Goal: Information Seeking & Learning: Learn about a topic

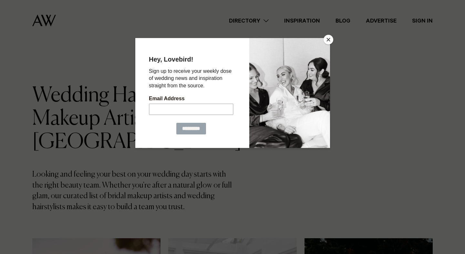
click at [331, 41] on button "Close" at bounding box center [328, 40] width 10 height 10
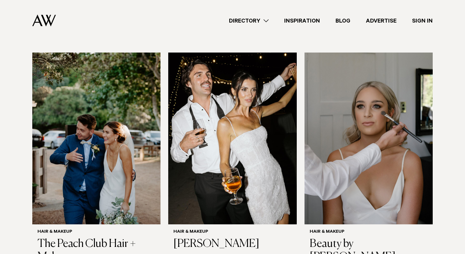
scroll to position [891, 0]
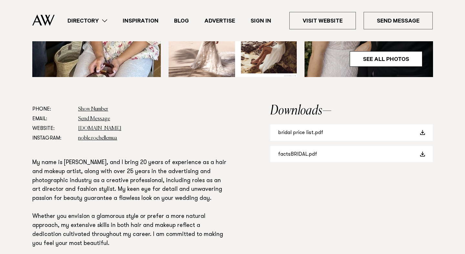
scroll to position [325, 0]
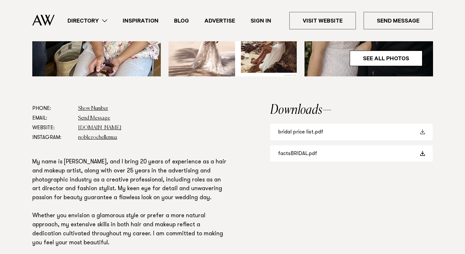
click at [316, 132] on link "bridal price list.pdf" at bounding box center [351, 132] width 162 height 16
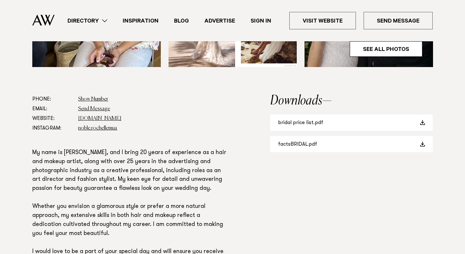
scroll to position [334, 0]
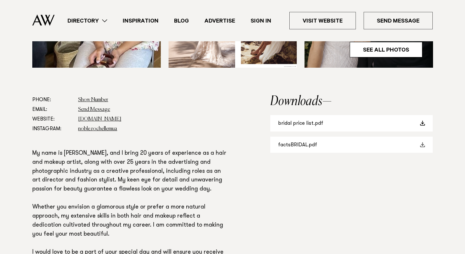
click at [296, 148] on link "factsBRIDAL.pdf" at bounding box center [351, 145] width 162 height 16
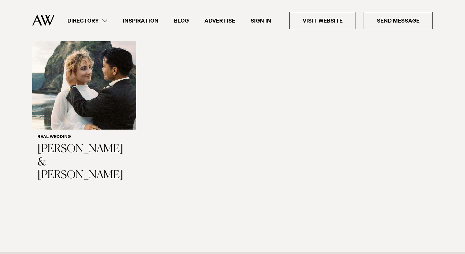
scroll to position [674, 0]
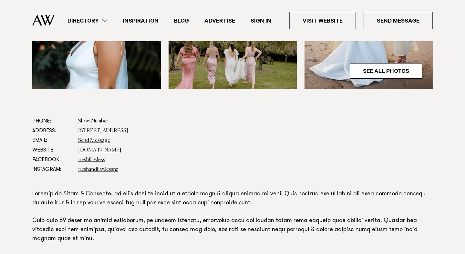
scroll to position [290, 0]
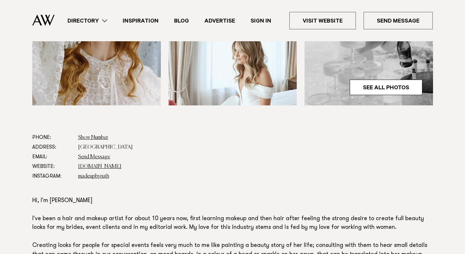
scroll to position [297, 0]
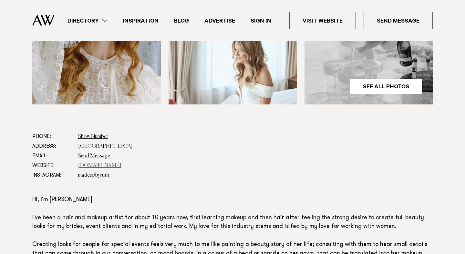
click at [102, 163] on link "[DOMAIN_NAME]" at bounding box center [99, 165] width 43 height 5
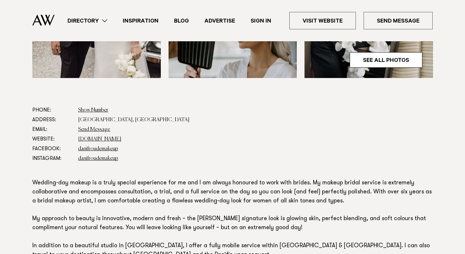
scroll to position [323, 0]
click at [106, 141] on link "[DOMAIN_NAME]" at bounding box center [99, 139] width 43 height 5
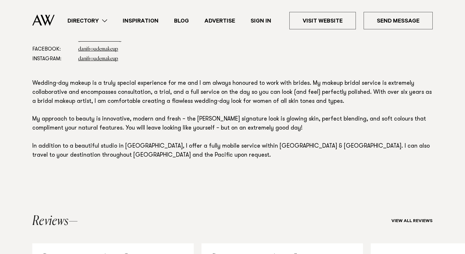
scroll to position [423, 0]
